Goal: Task Accomplishment & Management: Manage account settings

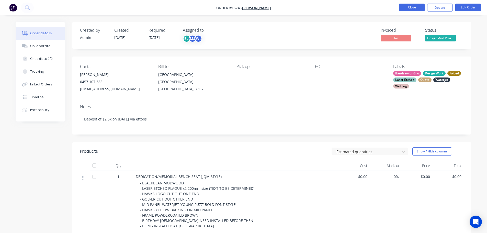
click at [412, 5] on button "Close" at bounding box center [412, 8] width 26 height 8
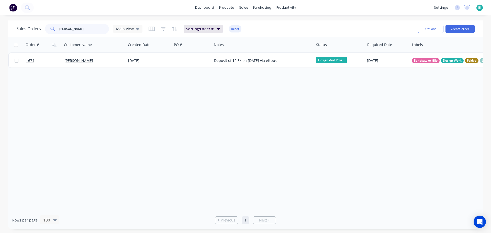
drag, startPoint x: 79, startPoint y: 31, endPoint x: 56, endPoint y: 30, distance: 22.5
click at [56, 30] on div "[PERSON_NAME]" at bounding box center [77, 29] width 64 height 10
type input "[PERSON_NAME]"
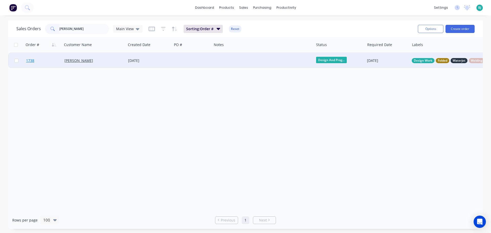
click at [54, 62] on link "1738" at bounding box center [45, 60] width 38 height 15
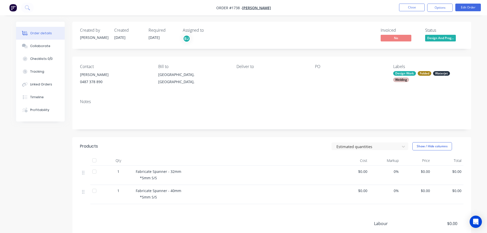
click at [443, 42] on button "Design And Prog..." at bounding box center [440, 39] width 31 height 8
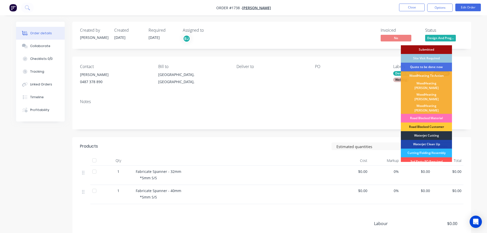
click at [436, 131] on div "Waterjet Cutting" at bounding box center [426, 135] width 51 height 9
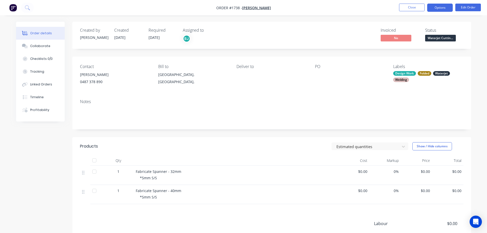
click at [438, 9] on button "Options" at bounding box center [440, 8] width 26 height 8
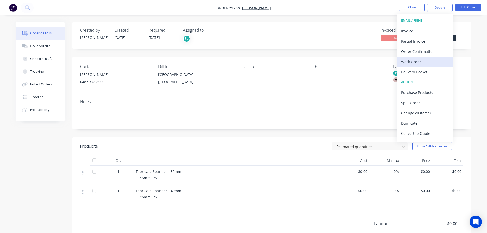
click at [421, 63] on div "Work Order" at bounding box center [424, 61] width 47 height 7
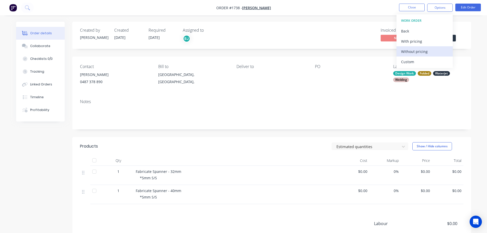
click at [423, 53] on div "Without pricing" at bounding box center [424, 51] width 47 height 7
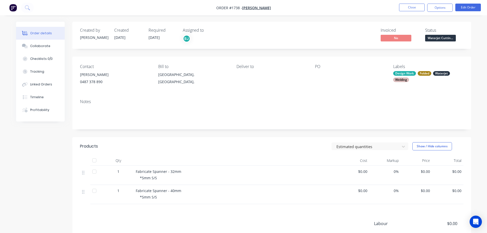
click at [42, 155] on div "Created by [PERSON_NAME] Created [DATE] Required [DATE] Assigned to BJ Invoiced…" at bounding box center [243, 158] width 455 height 273
click at [413, 7] on button "Close" at bounding box center [412, 8] width 26 height 8
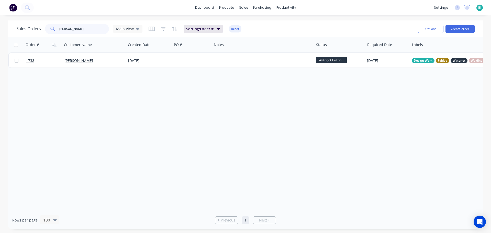
drag, startPoint x: 82, startPoint y: 28, endPoint x: 53, endPoint y: 28, distance: 29.7
click at [53, 28] on div "[PERSON_NAME]" at bounding box center [77, 29] width 64 height 10
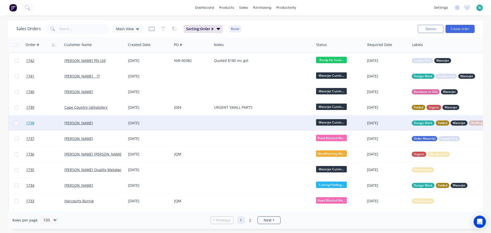
click at [55, 126] on link "1738" at bounding box center [45, 122] width 38 height 15
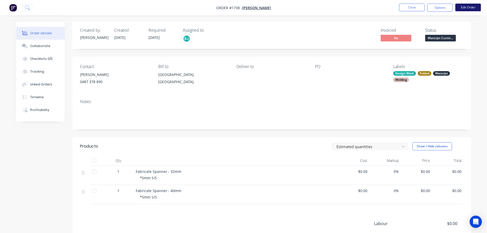
click at [465, 8] on button "Edit Order" at bounding box center [468, 8] width 26 height 8
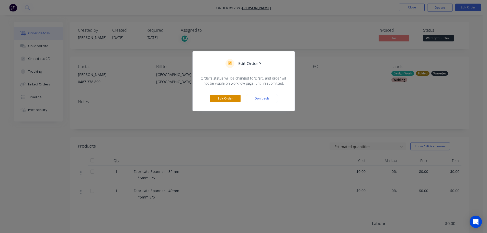
click at [232, 98] on button "Edit Order" at bounding box center [225, 99] width 31 height 8
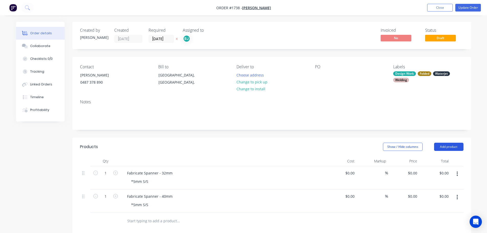
click at [449, 145] on button "Add product" at bounding box center [448, 147] width 29 height 8
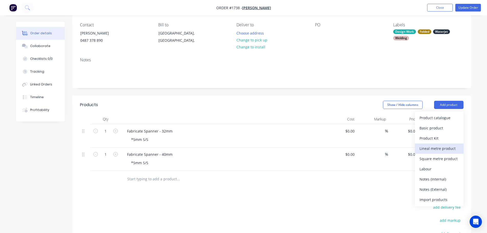
scroll to position [51, 0]
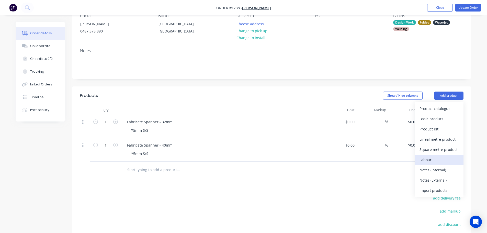
click at [442, 160] on div "Labour" at bounding box center [438, 159] width 39 height 7
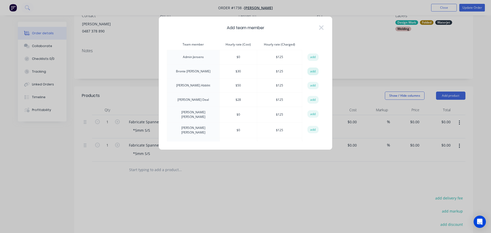
click at [310, 70] on button "add" at bounding box center [312, 71] width 11 height 8
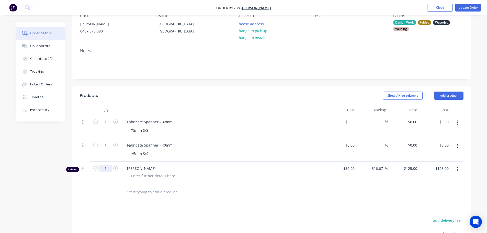
click at [109, 170] on input "1" at bounding box center [105, 169] width 13 height 8
click at [218, 203] on div "Products Show / Hide columns Add product Qty Cost Markup Price Total 1 Fabricat…" at bounding box center [271, 204] width 399 height 237
click at [161, 176] on div at bounding box center [153, 175] width 52 height 7
click at [128, 175] on div "draw part" at bounding box center [139, 175] width 25 height 7
click at [153, 175] on div "[DATE] draw part" at bounding box center [145, 175] width 37 height 7
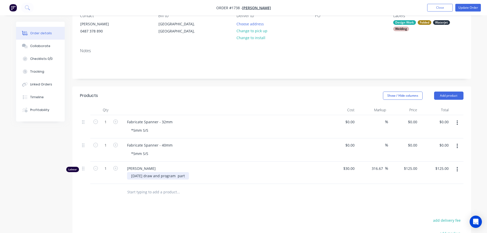
click at [186, 176] on div "[DATE] draw and program part" at bounding box center [158, 175] width 62 height 7
click at [179, 176] on div "[DATE] draw and program parts" at bounding box center [159, 175] width 64 height 7
click at [177, 176] on div "[DATE] draw and program parts" at bounding box center [159, 175] width 64 height 7
click at [203, 200] on div at bounding box center [213, 192] width 184 height 17
click at [468, 5] on button "Update Order" at bounding box center [468, 8] width 26 height 8
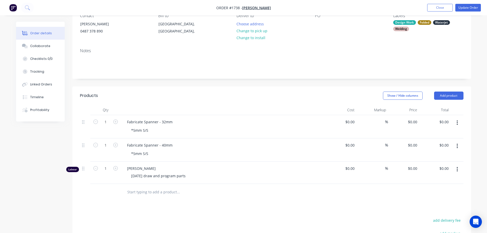
type input "$30.00"
type input "316.67"
type input "$125.00"
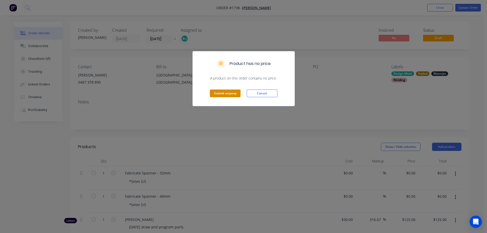
click at [227, 95] on button "Submit anyway" at bounding box center [225, 93] width 31 height 8
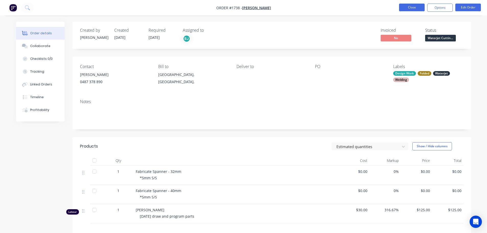
click at [420, 7] on button "Close" at bounding box center [412, 8] width 26 height 8
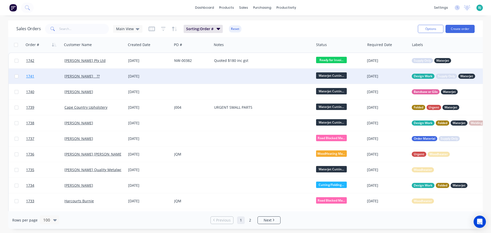
click at [51, 77] on link "1741" at bounding box center [45, 76] width 38 height 15
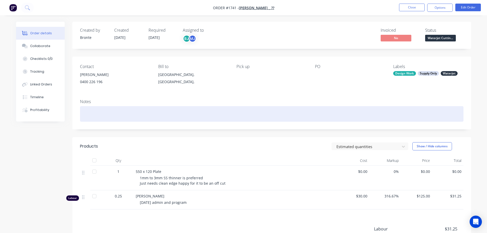
click at [159, 116] on div at bounding box center [271, 114] width 383 height 16
click at [198, 119] on div at bounding box center [271, 114] width 383 height 16
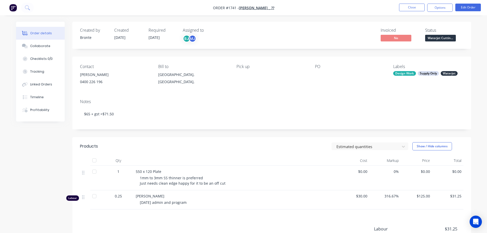
click at [190, 142] on div "Estimated quantities Show / Hide columns" at bounding box center [312, 146] width 302 height 8
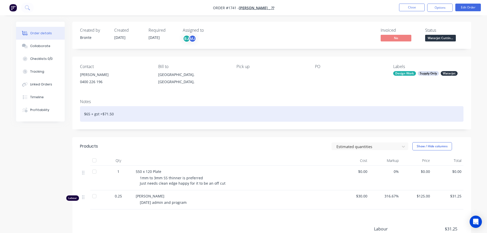
click at [82, 114] on div "$65 + gst =$71.50" at bounding box center [271, 114] width 383 height 16
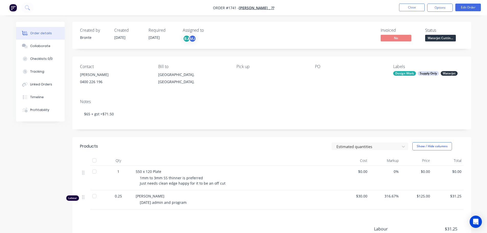
click at [160, 142] on div "Products" at bounding box center [121, 146] width 82 height 8
click at [238, 152] on header "Products Estimated quantities Show / Hide columns" at bounding box center [271, 146] width 399 height 18
click at [442, 37] on span "Waterjet Cuttin..." at bounding box center [440, 38] width 31 height 6
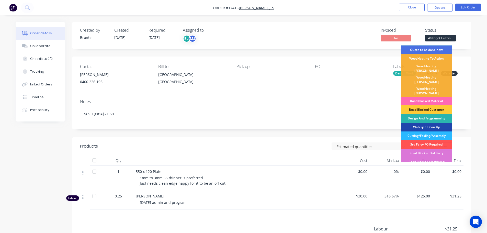
scroll to position [26, 0]
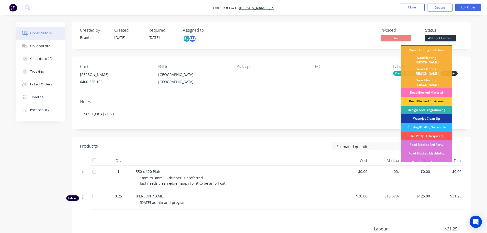
click at [434, 114] on div "Waterjet Clean Up" at bounding box center [426, 118] width 51 height 9
